Goal: Information Seeking & Learning: Learn about a topic

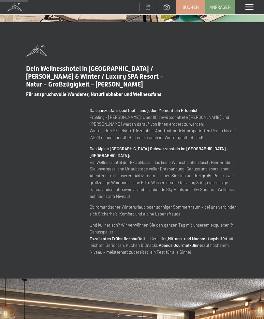
click at [262, 5] on div "Menü" at bounding box center [249, 7] width 29 height 14
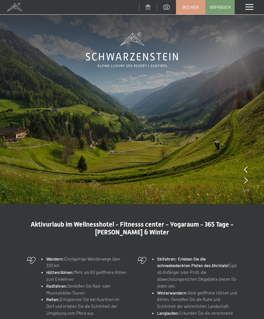
click at [249, 8] on span at bounding box center [250, 7] width 8 height 6
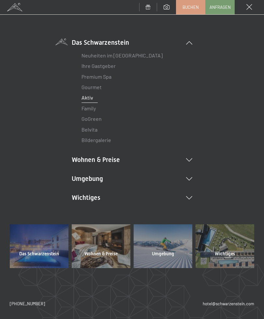
scroll to position [33, 0]
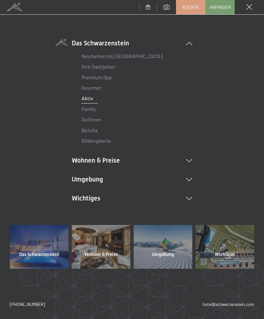
click at [87, 96] on link "Aktiv" at bounding box center [88, 98] width 12 height 6
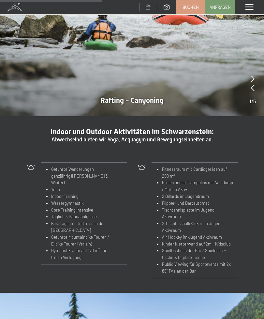
scroll to position [526, 0]
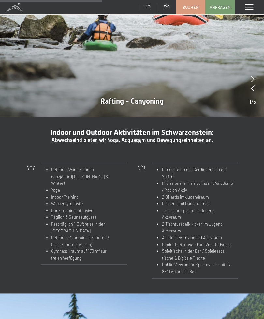
click at [259, 70] on div at bounding box center [132, 18] width 264 height 198
click at [261, 69] on div at bounding box center [132, 18] width 264 height 198
click at [255, 87] on div at bounding box center [253, 88] width 7 height 9
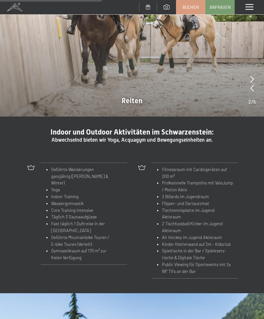
click at [262, 70] on div at bounding box center [132, 17] width 264 height 198
click at [260, 72] on div at bounding box center [132, 17] width 264 height 198
click at [254, 75] on div at bounding box center [253, 79] width 8 height 9
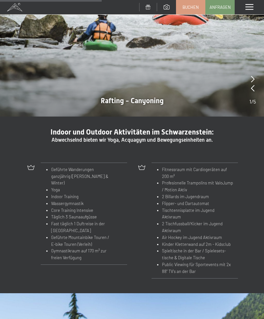
click at [256, 75] on div at bounding box center [253, 79] width 7 height 9
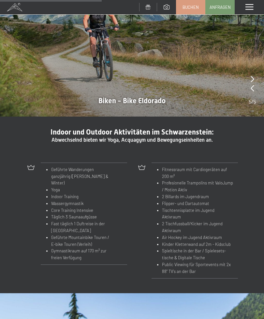
click at [261, 70] on div at bounding box center [132, 17] width 264 height 198
click at [262, 70] on div at bounding box center [132, 17] width 264 height 198
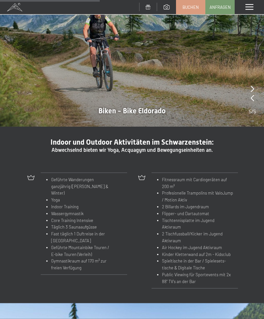
scroll to position [516, 0]
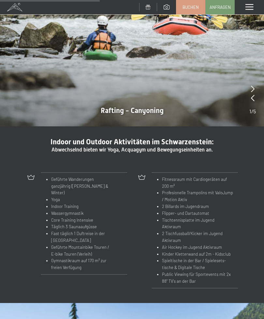
click at [262, 85] on div at bounding box center [132, 27] width 264 height 198
click at [255, 8] on div "Menü" at bounding box center [249, 7] width 29 height 14
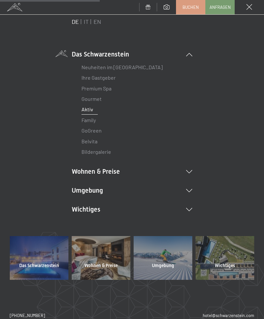
click at [260, 64] on div "DE IT EN Gutschein Bildergalerie Anfragen Buchen DE IT EN Das Schwarzenstein Ne…" at bounding box center [132, 167] width 264 height 304
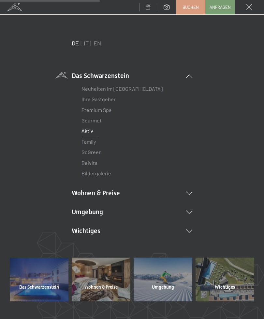
scroll to position [0, 0]
click at [223, 8] on span "Anfragen" at bounding box center [220, 7] width 21 height 6
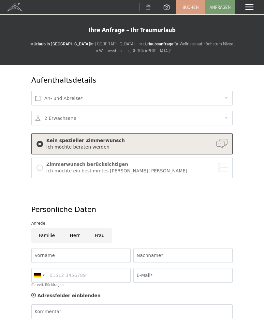
click at [255, 9] on div "Menü" at bounding box center [249, 7] width 29 height 14
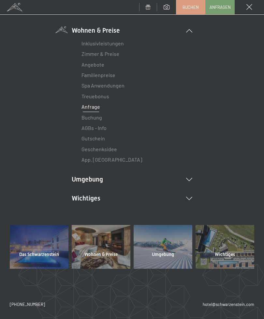
scroll to position [64, 0]
click at [80, 178] on li "Umgebung Das Ahrntal Ski & Winter Skifahren Skischule Wandern & Sommer Wandern …" at bounding box center [132, 179] width 121 height 9
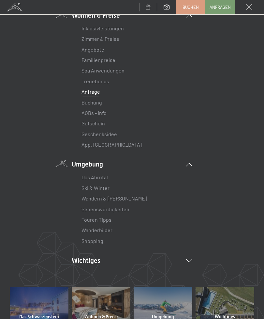
scroll to position [78, 0]
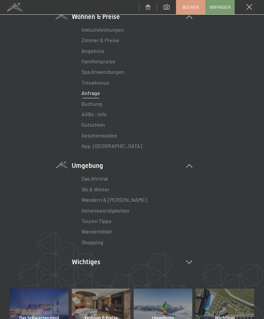
click at [82, 190] on link "Ski & Winter" at bounding box center [96, 189] width 28 height 6
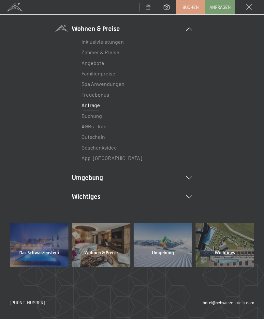
scroll to position [64, 0]
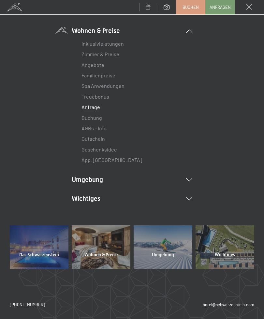
click at [81, 181] on li "Umgebung Das Ahrntal Ski & Winter Skifahren Skischule Wandern & Sommer Wandern …" at bounding box center [132, 179] width 121 height 9
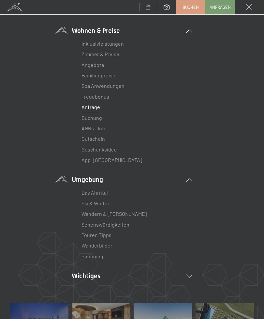
click at [87, 232] on link "Touren Tipps" at bounding box center [97, 235] width 30 height 6
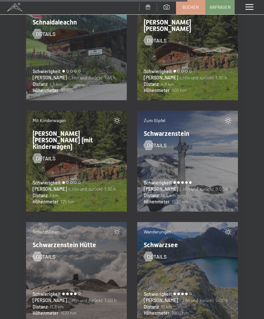
scroll to position [8361, 0]
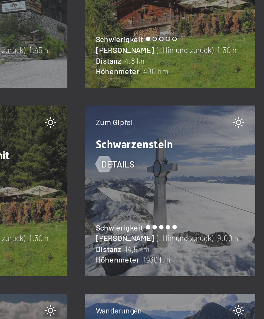
click at [146, 130] on div at bounding box center [149, 135] width 6 height 10
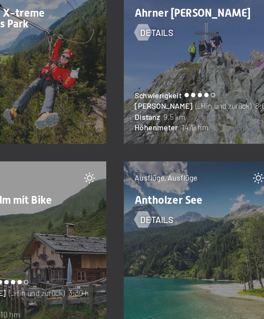
scroll to position [348, 0]
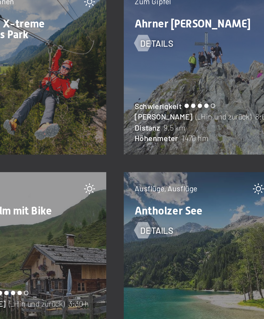
click at [144, 170] on div "Schwierigkeit" at bounding box center [188, 173] width 88 height 7
click at [146, 131] on div at bounding box center [149, 136] width 6 height 10
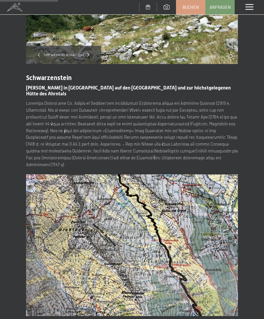
scroll to position [110, 0]
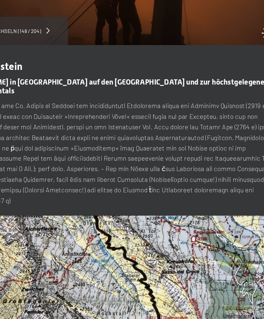
click at [127, 114] on p at bounding box center [132, 127] width 212 height 68
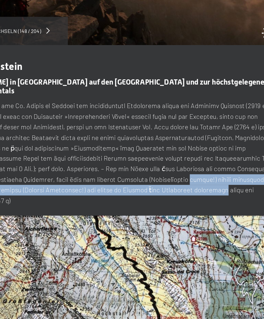
click at [162, 93] on p at bounding box center [132, 127] width 212 height 68
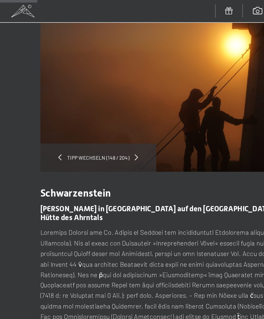
scroll to position [56, 0]
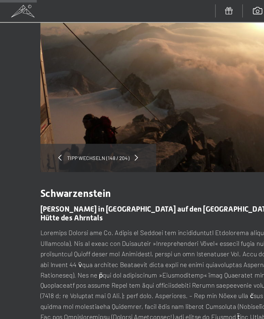
click at [89, 101] on span at bounding box center [88, 102] width 2 height 4
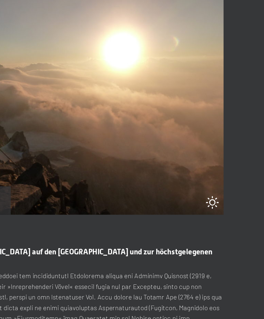
scroll to position [0, 0]
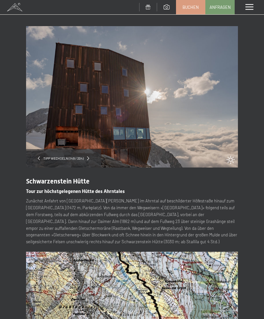
click at [222, 148] on img at bounding box center [132, 96] width 212 height 141
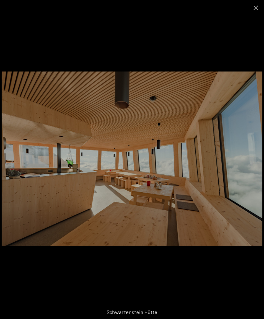
click at [251, 10] on button "Close gallery" at bounding box center [256, 7] width 16 height 15
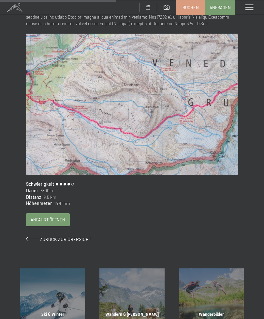
scroll to position [245, 0]
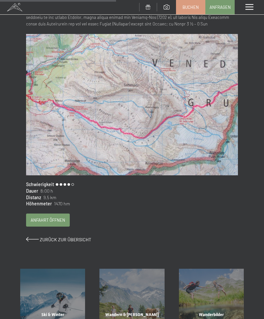
click at [67, 114] on img at bounding box center [132, 104] width 212 height 141
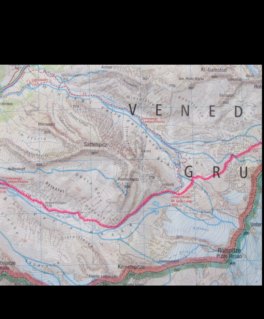
scroll to position [265, 0]
click at [174, 162] on img at bounding box center [132, 158] width 261 height 174
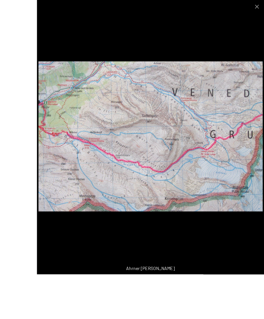
scroll to position [344, 0]
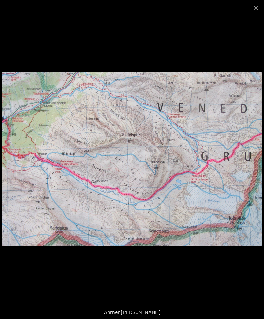
click at [31, 130] on img at bounding box center [132, 158] width 261 height 174
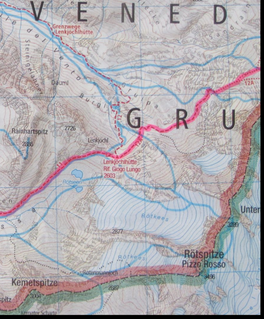
scroll to position [344, 0]
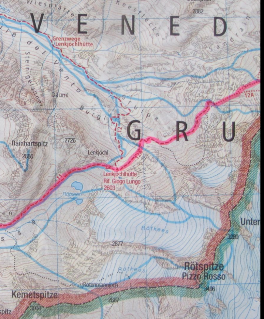
click at [109, 71] on img at bounding box center [132, 158] width 261 height 174
click at [96, 71] on img at bounding box center [132, 158] width 261 height 174
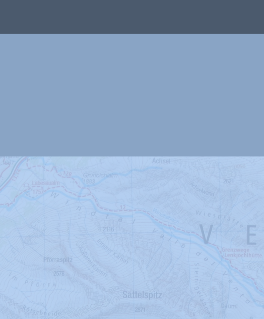
scroll to position [239, 0]
click at [81, 88] on img at bounding box center [132, 158] width 261 height 174
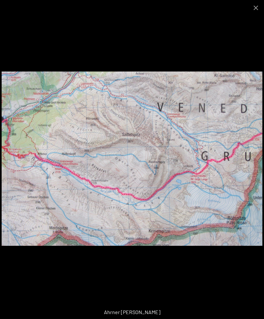
scroll to position [128, 0]
click at [196, 159] on img at bounding box center [132, 158] width 261 height 174
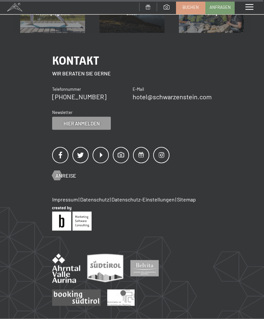
scroll to position [1345, 0]
